Goal: Find specific fact: Find specific fact

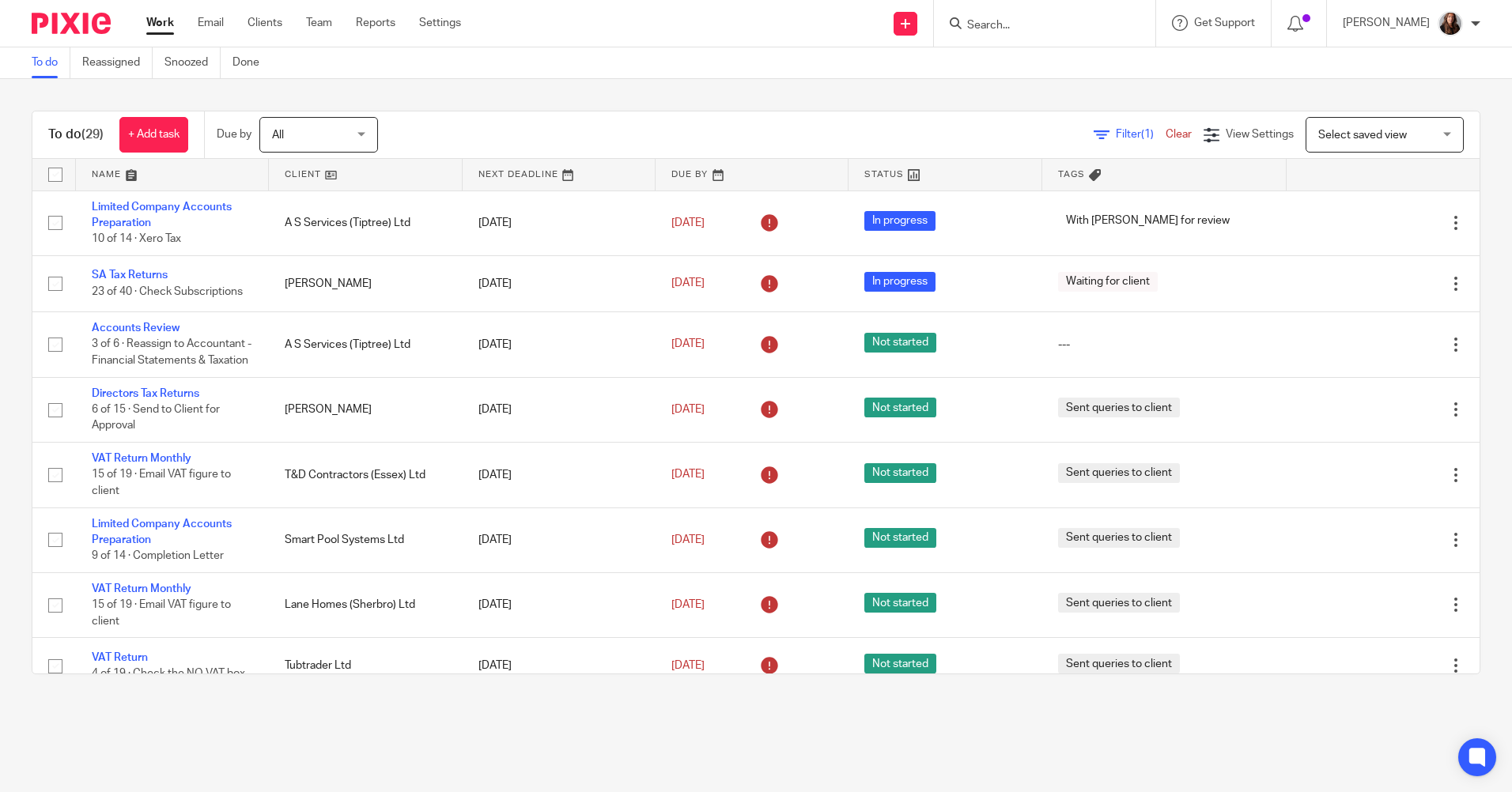
click at [1070, 29] on input "Search" at bounding box center [1037, 26] width 143 height 14
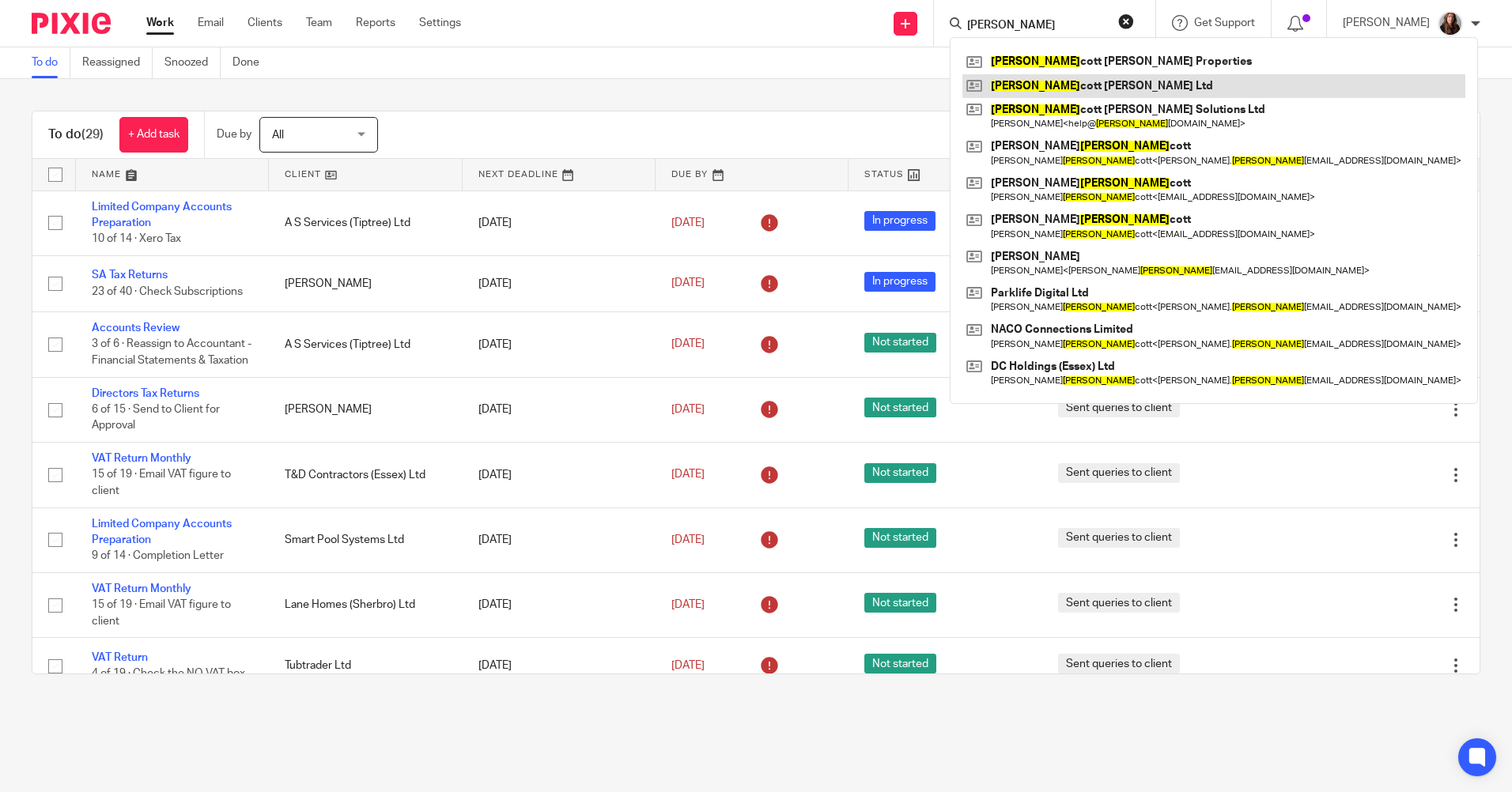
type input "[PERSON_NAME]"
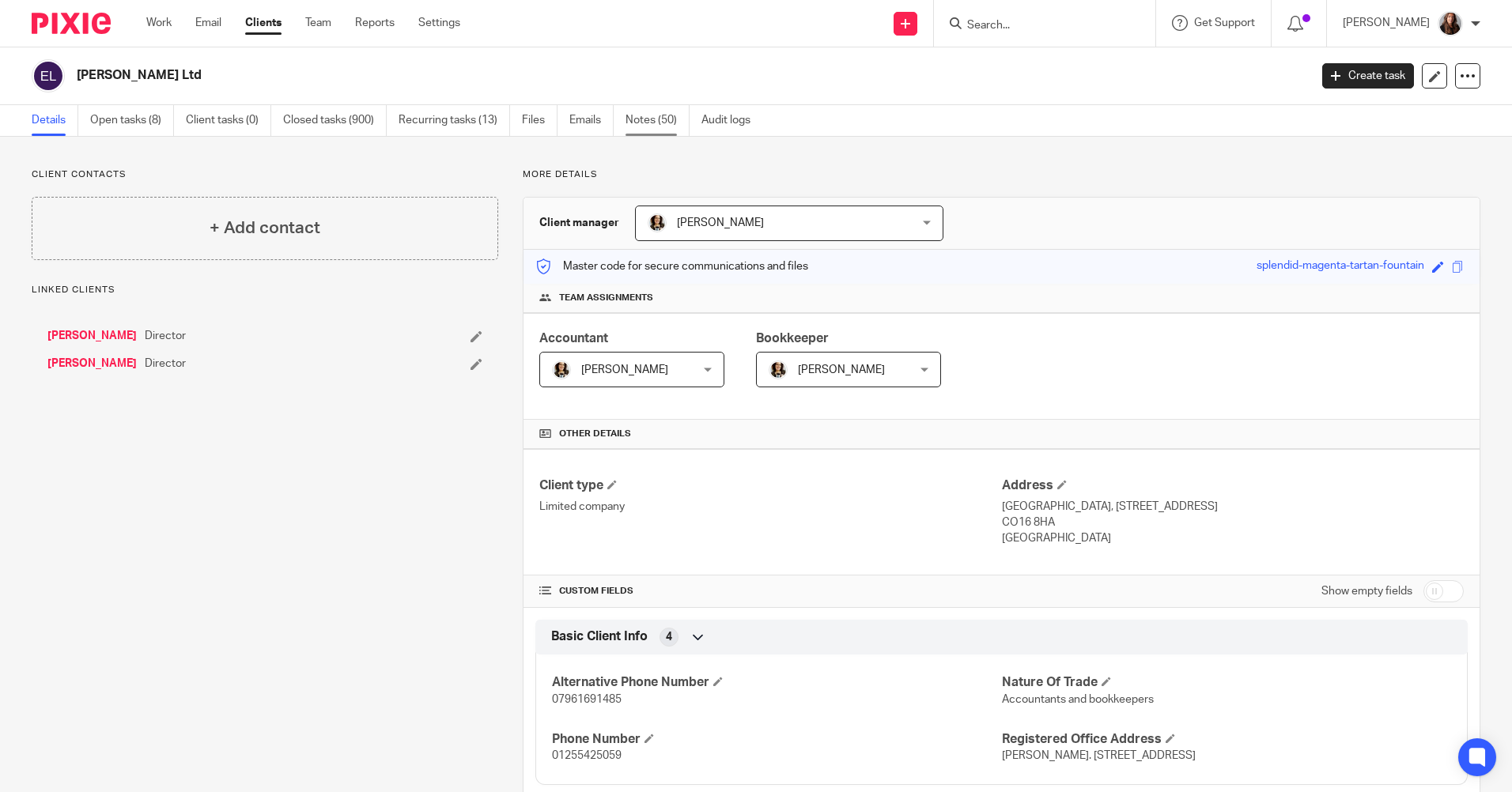
click at [642, 116] on link "Notes (50)" at bounding box center [658, 120] width 64 height 31
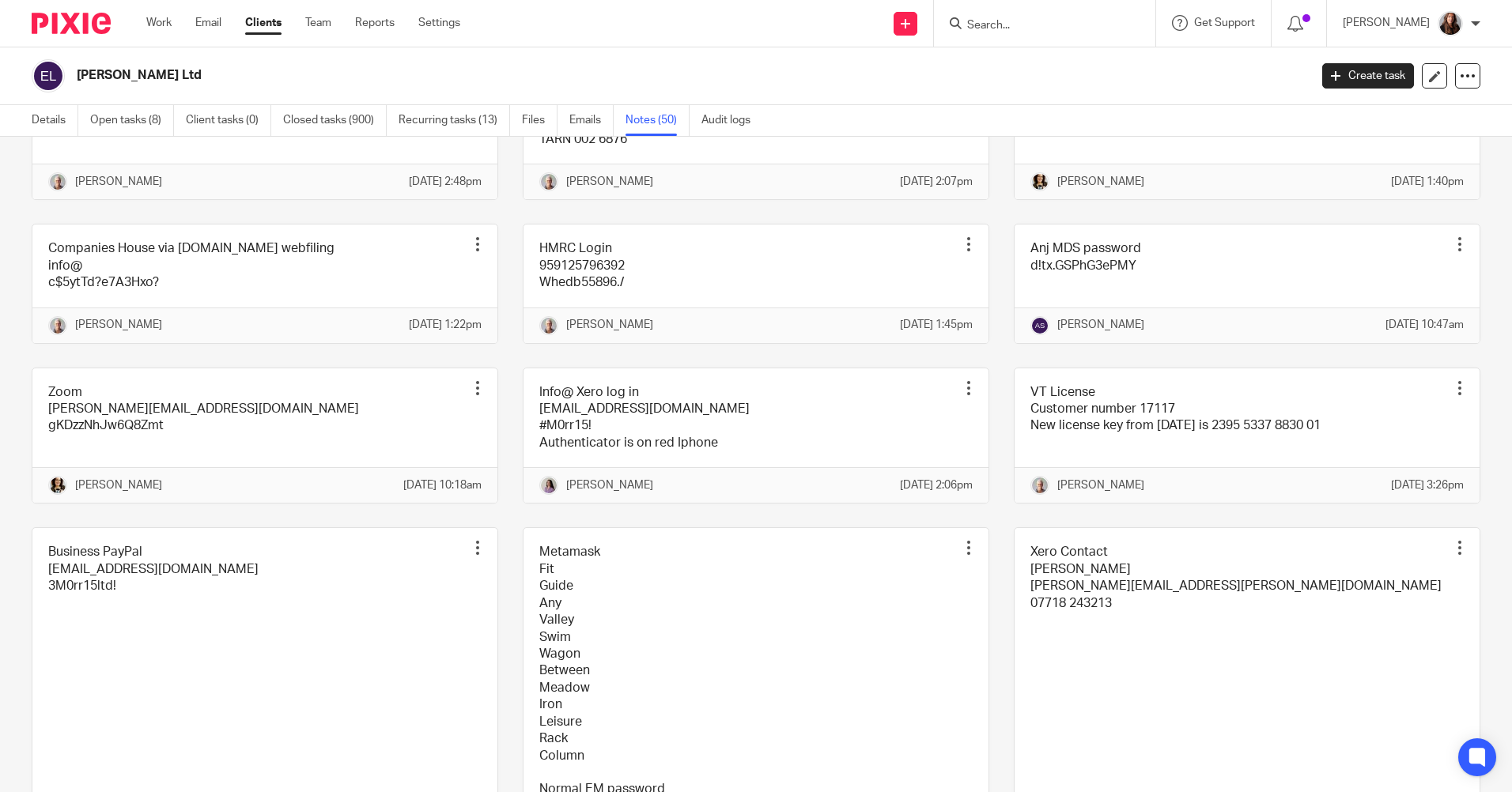
scroll to position [2530, 0]
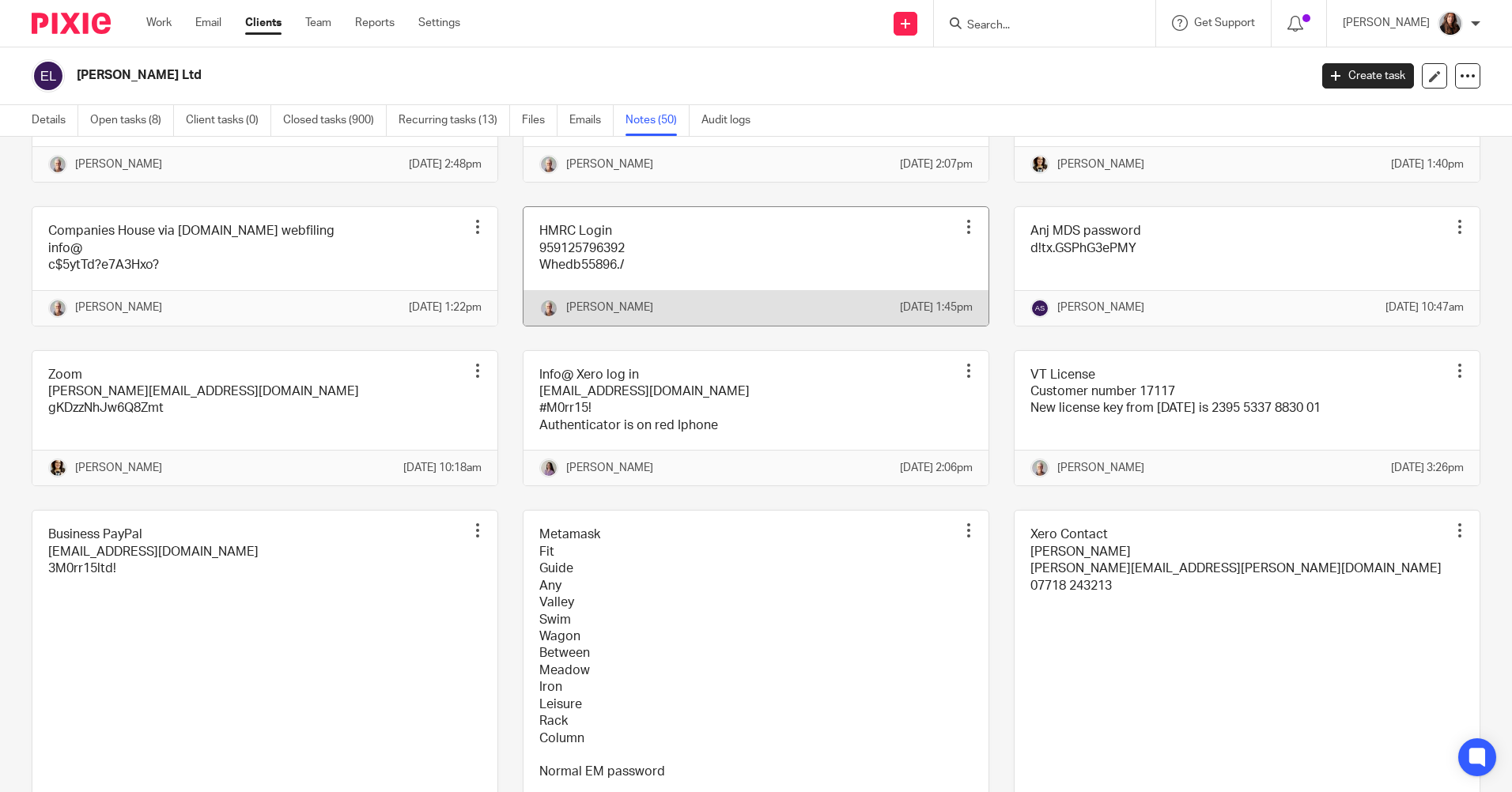
click at [738, 325] on link at bounding box center [756, 266] width 465 height 117
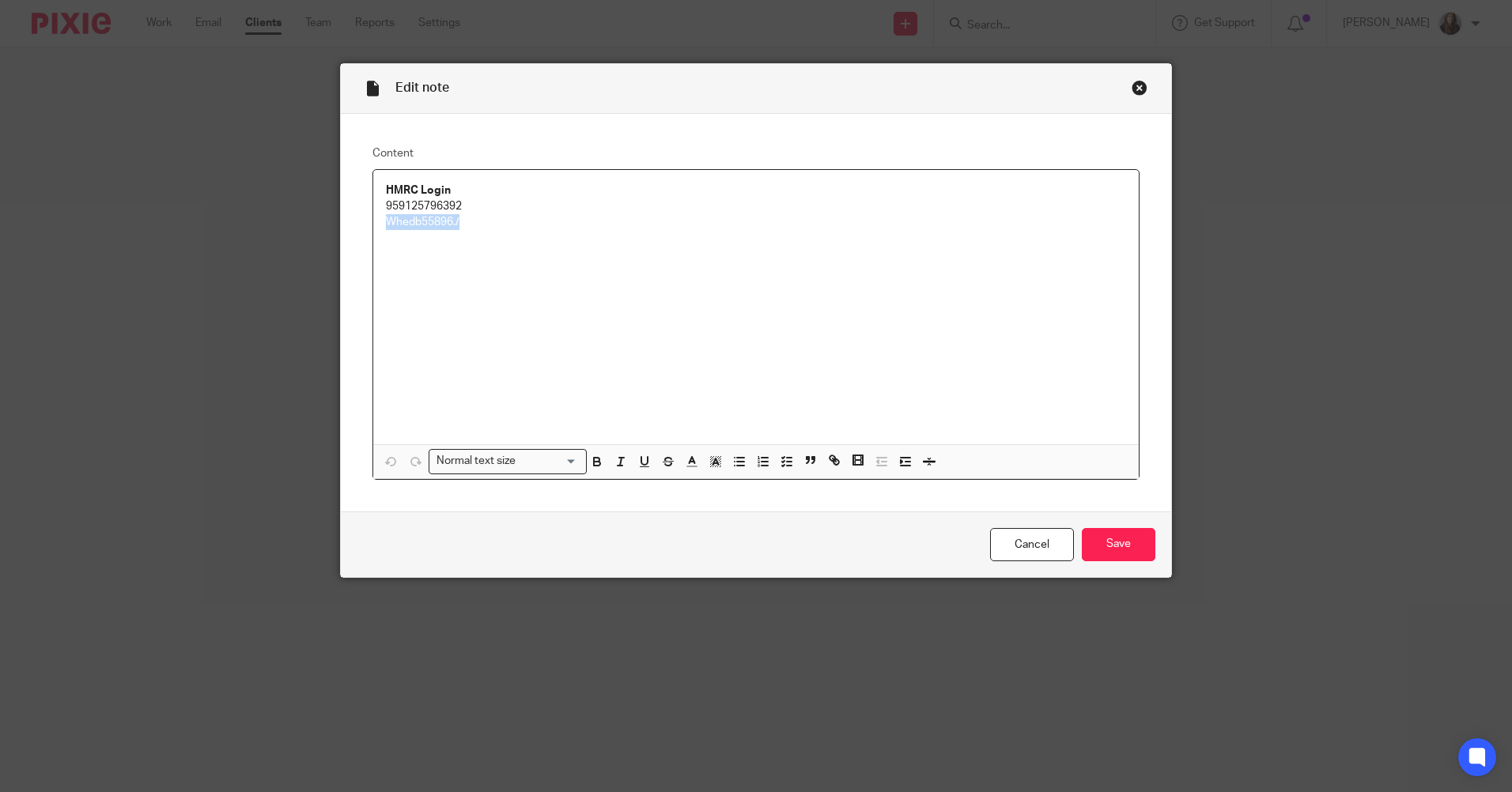
drag, startPoint x: 463, startPoint y: 218, endPoint x: 394, endPoint y: 232, distance: 70.4
click at [373, 230] on div "HMRC Login 959125796392 Whedb55896./" at bounding box center [756, 307] width 765 height 274
copy p "Whedb55896./"
